Goal: Complete application form

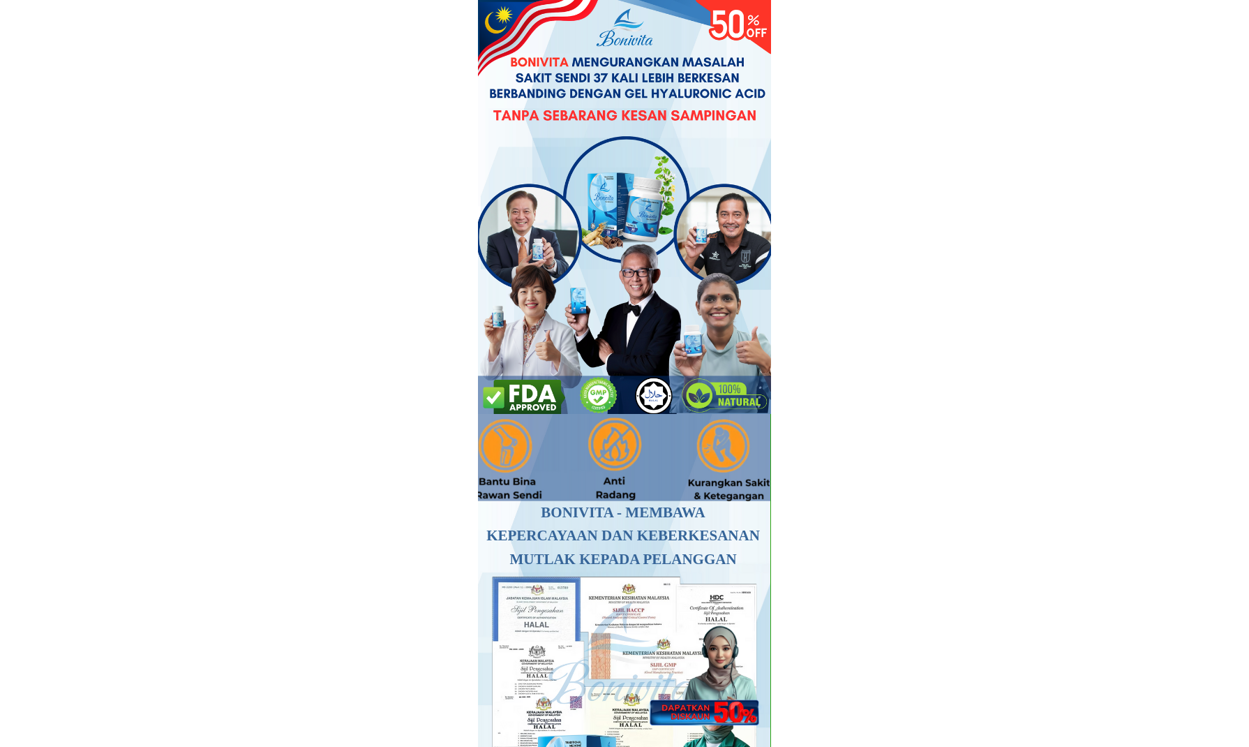
click at [711, 677] on div at bounding box center [702, 666] width 123 height 120
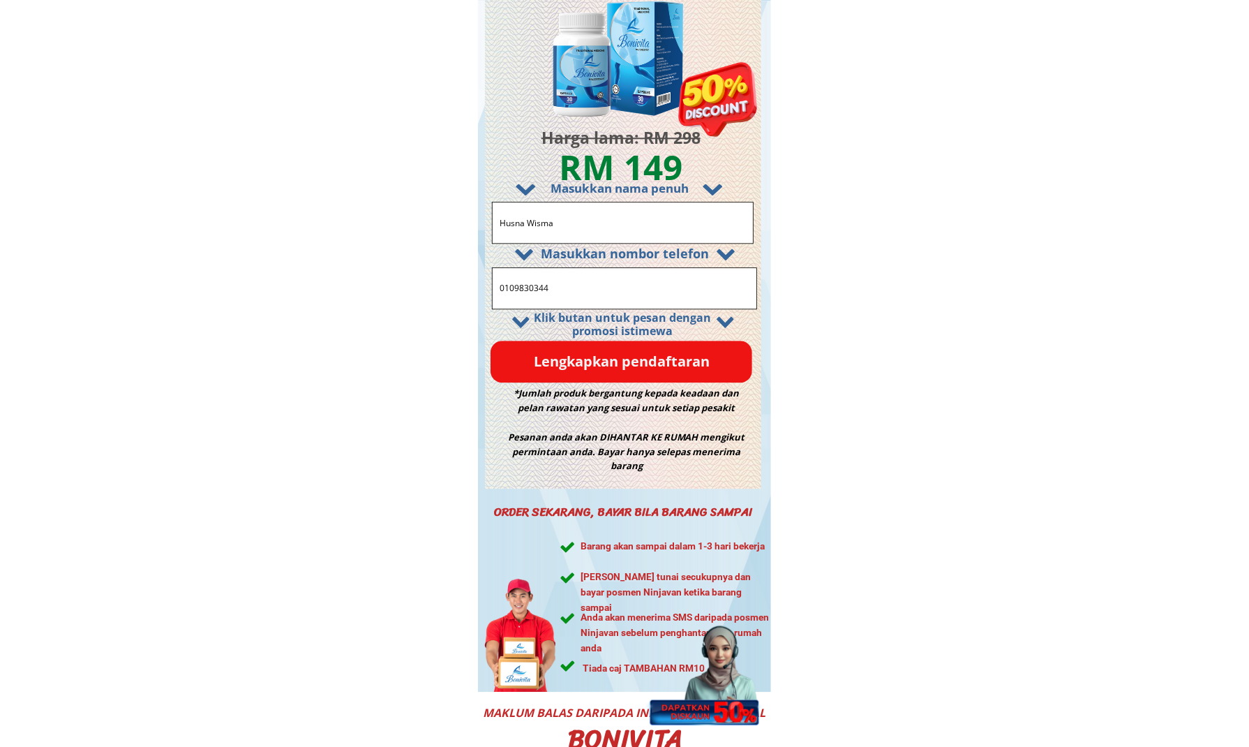
scroll to position [8372, 0]
drag, startPoint x: 583, startPoint y: 280, endPoint x: 377, endPoint y: 285, distance: 206.6
paste input "[PERSON_NAME]"
type input "[PERSON_NAME]"
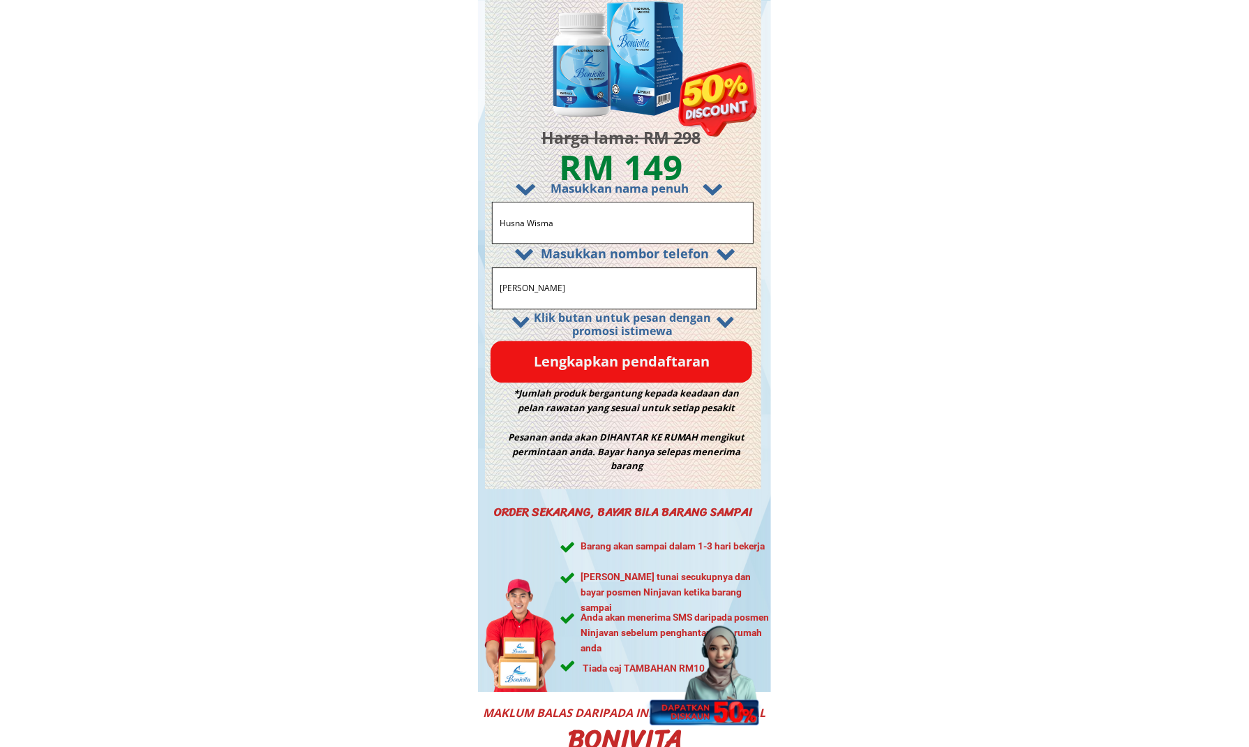
drag, startPoint x: 585, startPoint y: 223, endPoint x: 417, endPoint y: 220, distance: 168.2
paste input "[PERSON_NAME]"
type input "[PERSON_NAME]"
drag, startPoint x: 591, startPoint y: 284, endPoint x: 351, endPoint y: 285, distance: 240.0
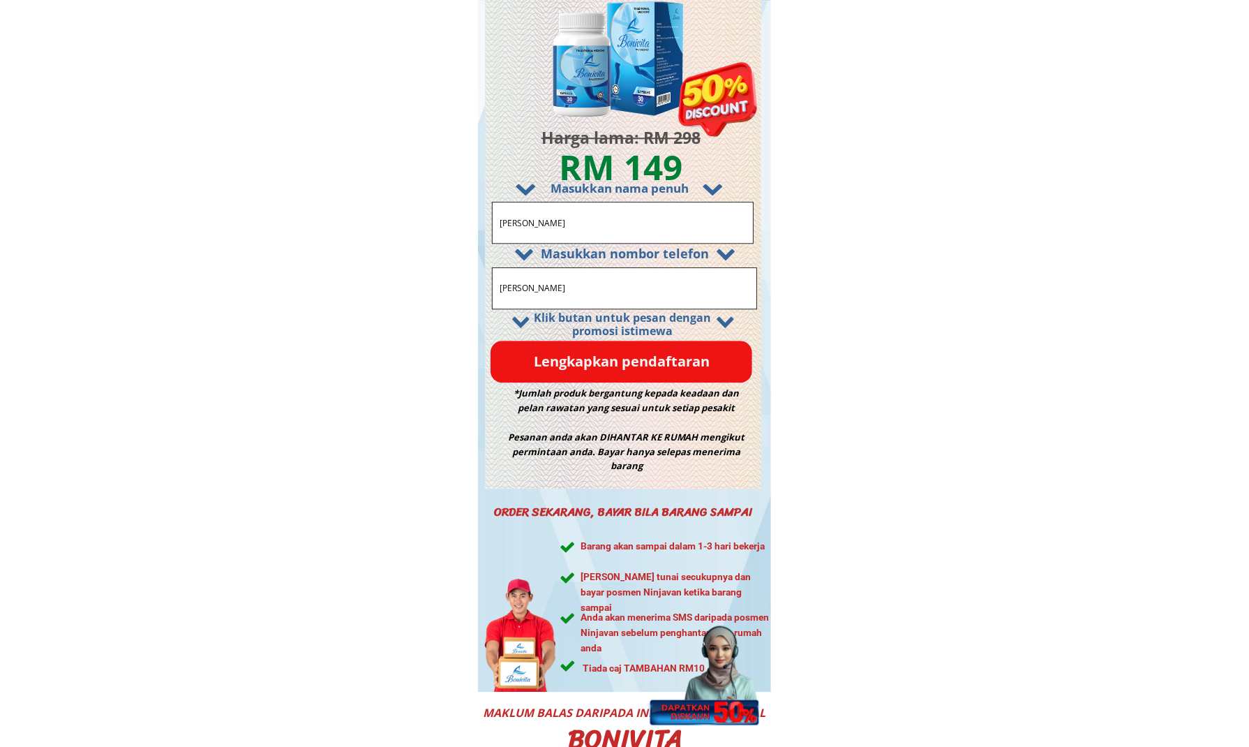
paste input "0149984997"
type input "0149984997"
click at [579, 369] on p "Lengkapkan pendaftaran" at bounding box center [621, 361] width 262 height 42
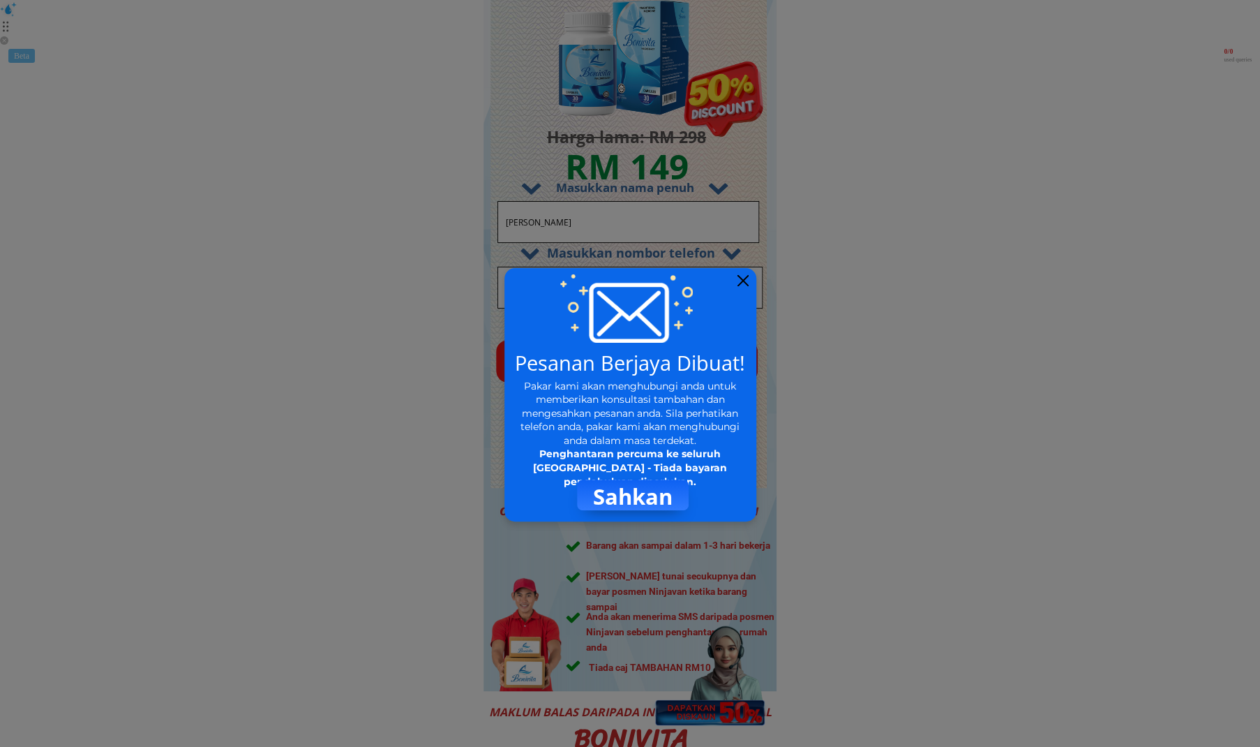
click at [743, 280] on div at bounding box center [742, 280] width 11 height 11
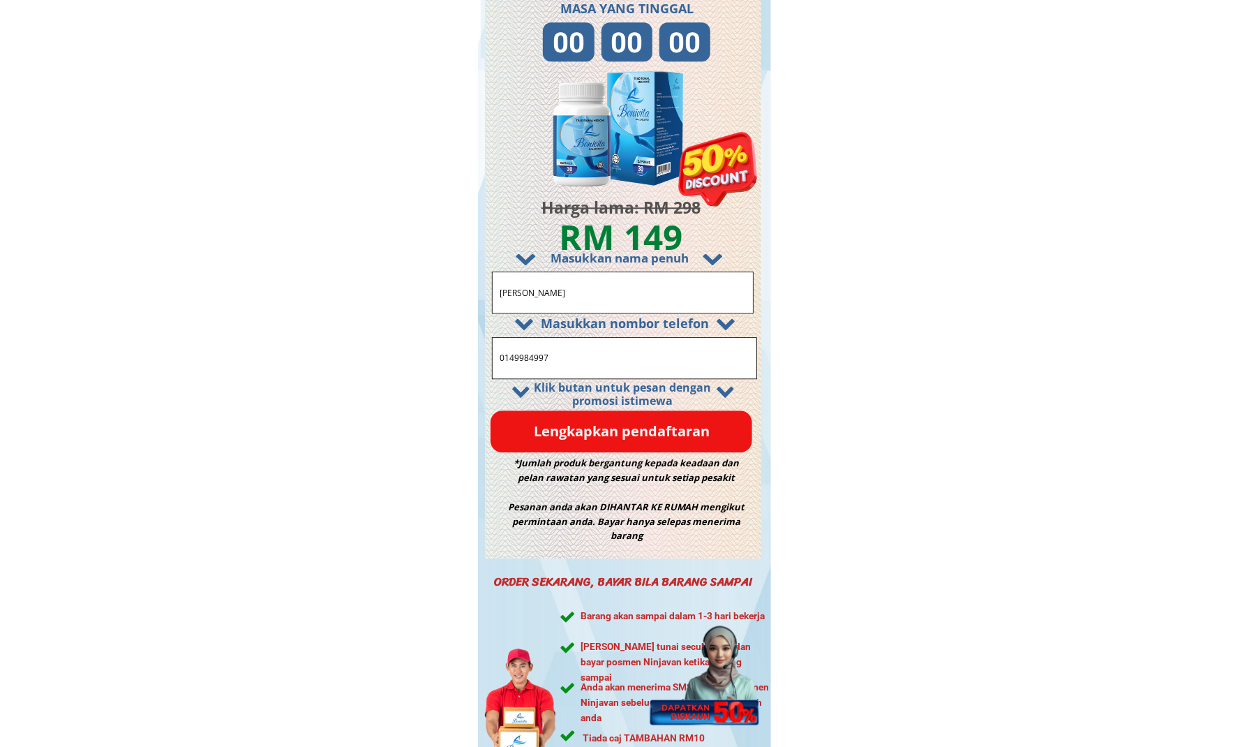
scroll to position [8232, 0]
